Goal: Task Accomplishment & Management: Complete application form

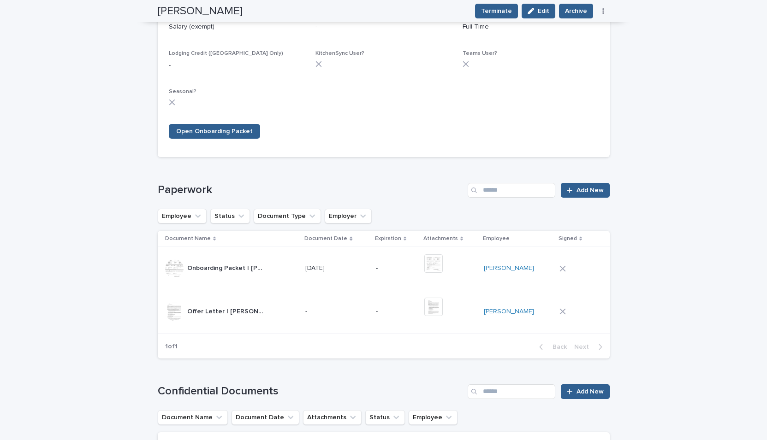
scroll to position [585, 0]
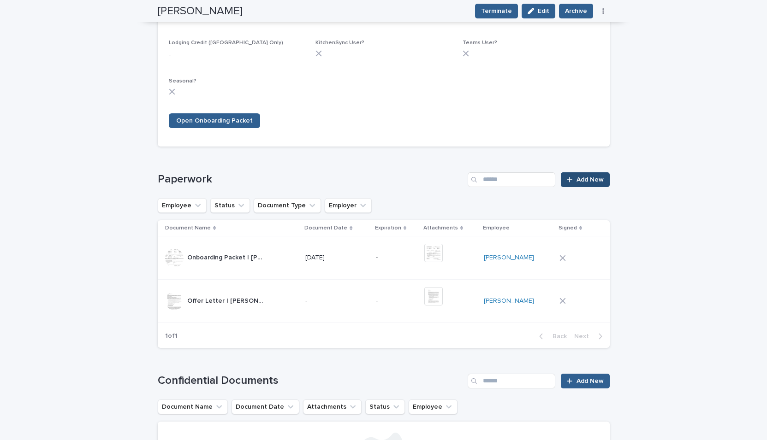
click at [596, 179] on span "Add New" at bounding box center [590, 180] width 27 height 6
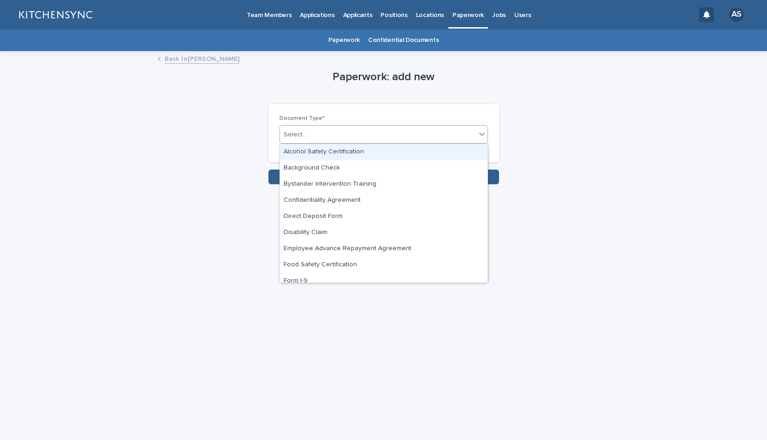
click at [424, 141] on div "Select..." at bounding box center [378, 134] width 196 height 15
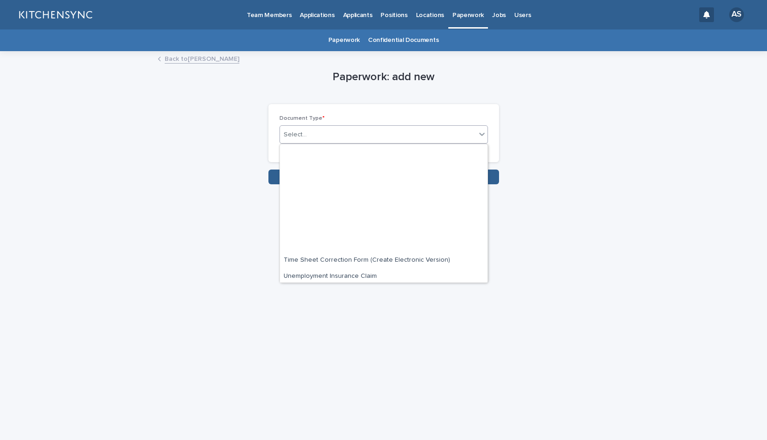
scroll to position [604, 0]
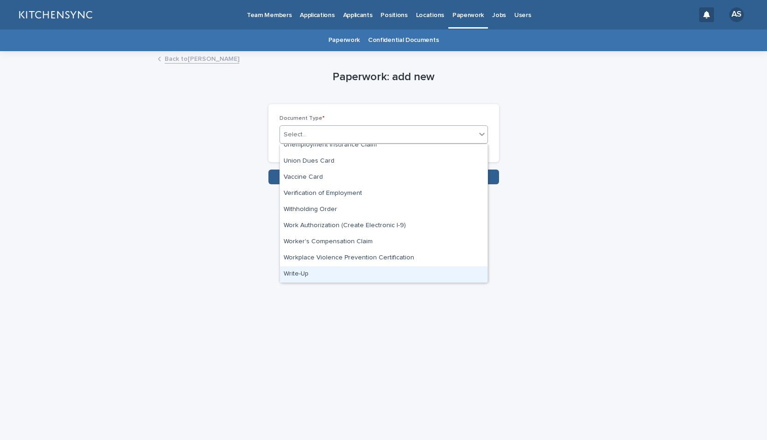
click at [380, 270] on div "Write-Up" at bounding box center [384, 275] width 208 height 16
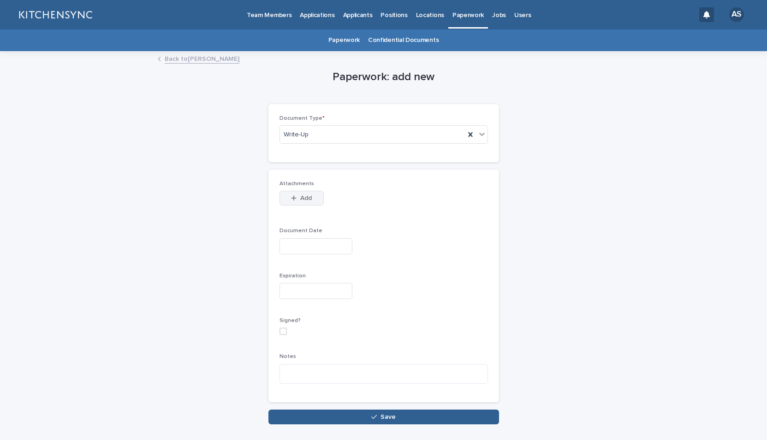
click at [303, 198] on span "Add" at bounding box center [306, 198] width 12 height 6
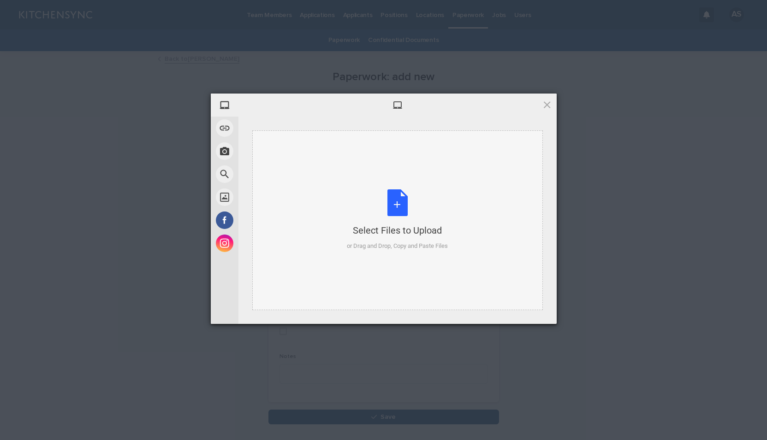
click at [394, 208] on div "Select Files to Upload or Drag and Drop, Copy and Paste Files" at bounding box center [397, 220] width 101 height 61
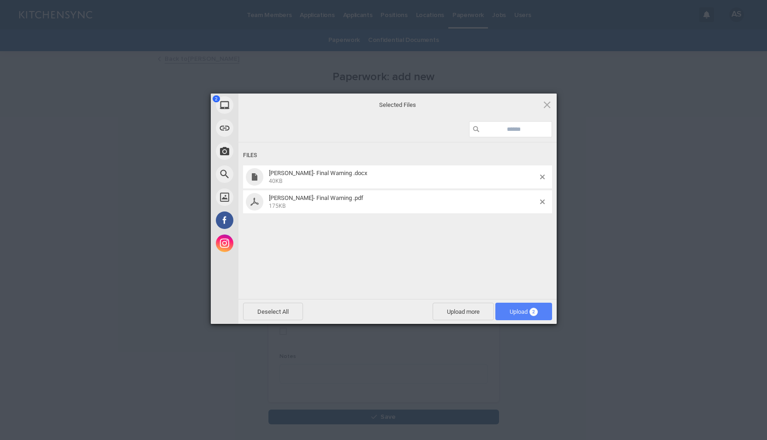
click at [520, 315] on span "Upload 2" at bounding box center [524, 312] width 28 height 7
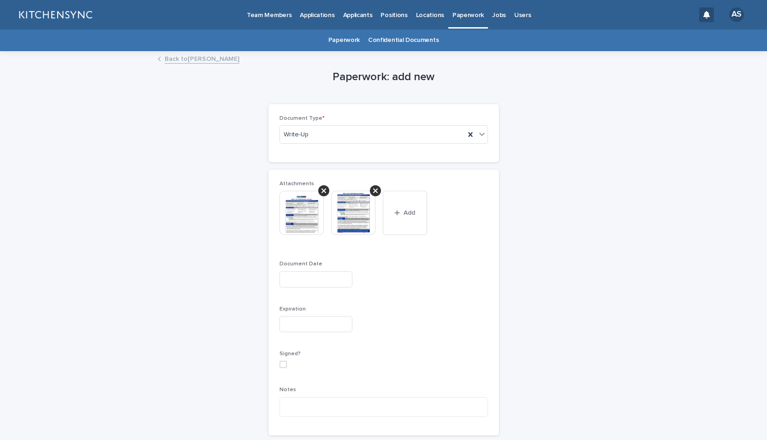
click at [317, 276] on input "text" at bounding box center [316, 280] width 73 height 16
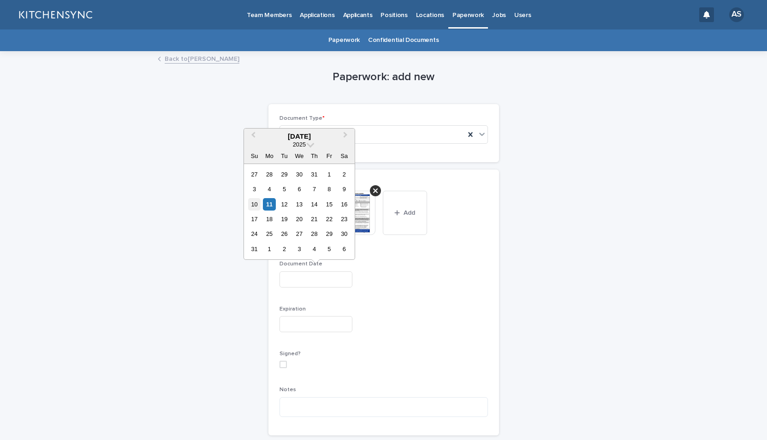
click at [256, 206] on div "10" at bounding box center [254, 204] width 12 height 12
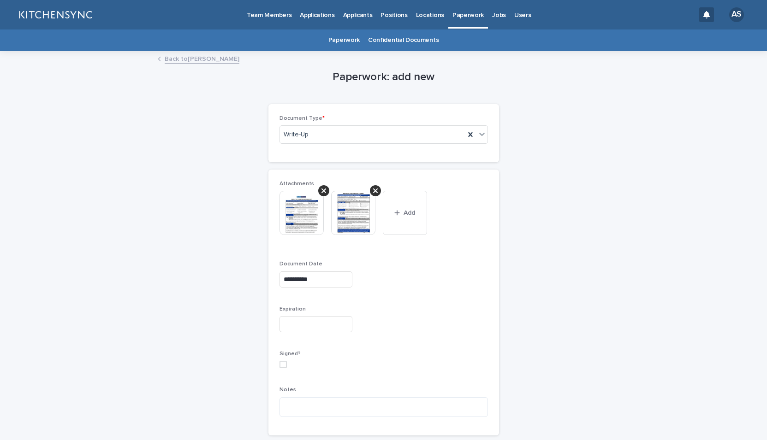
type input "**********"
click at [315, 411] on textarea at bounding box center [384, 408] width 208 height 20
paste textarea "**********"
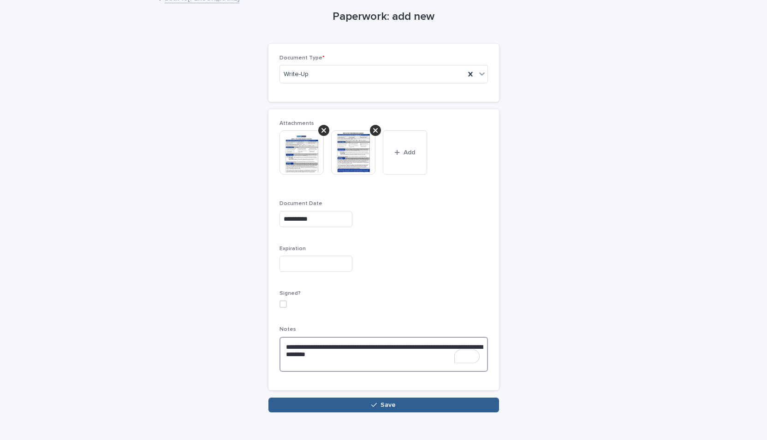
scroll to position [79, 0]
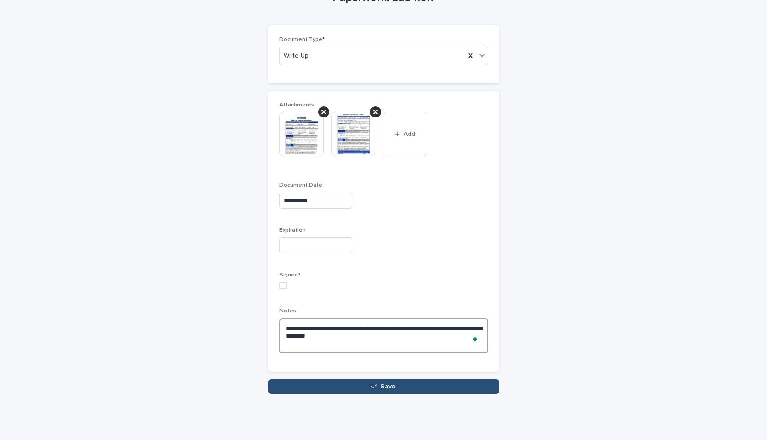
type textarea "**********"
click at [399, 390] on button "Save" at bounding box center [383, 387] width 231 height 15
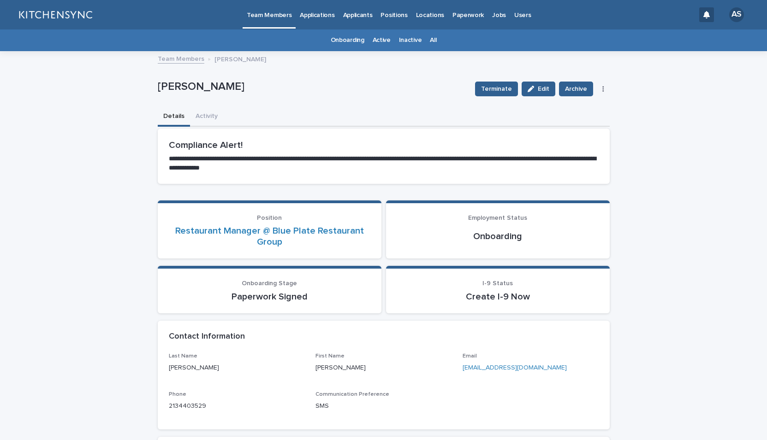
click at [430, 40] on link "All" at bounding box center [433, 41] width 6 height 22
